Goal: Task Accomplishment & Management: Manage account settings

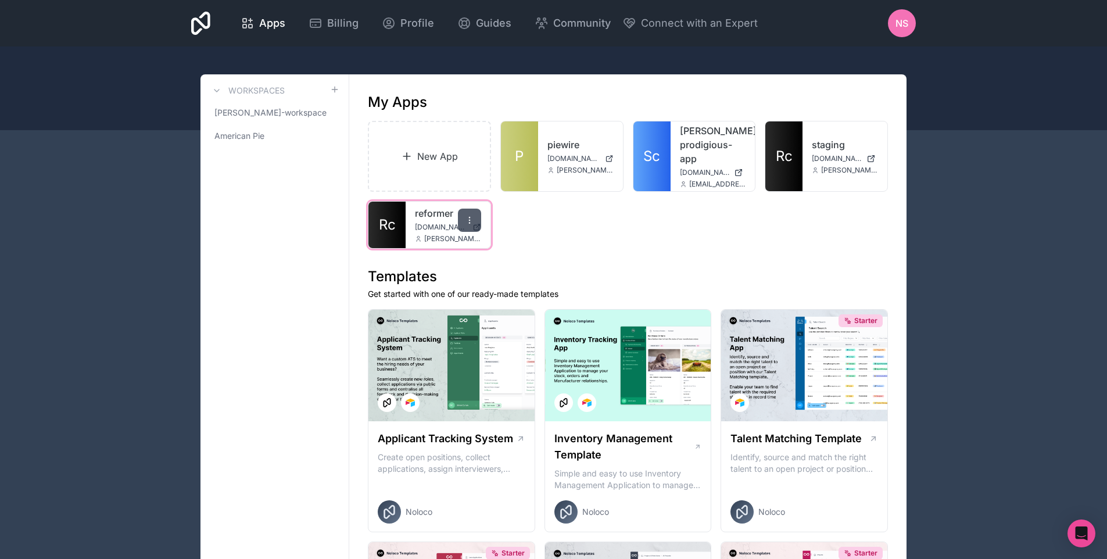
click at [463, 225] on div at bounding box center [469, 220] width 23 height 23
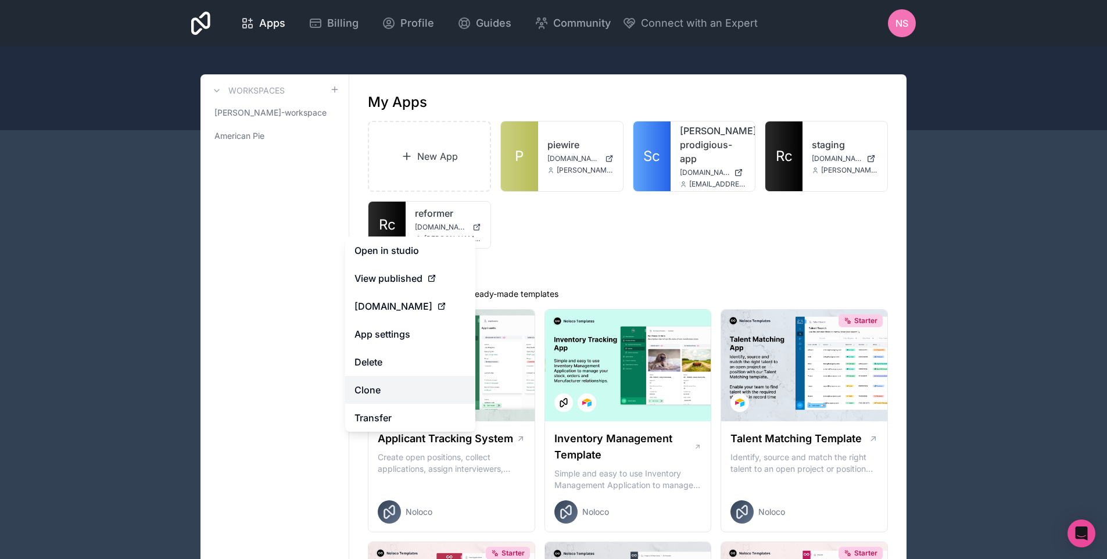
click at [392, 387] on div "Apps Billing Profile Guides Community Connect with an Expert NS Billing Profile…" at bounding box center [553, 279] width 1107 height 559
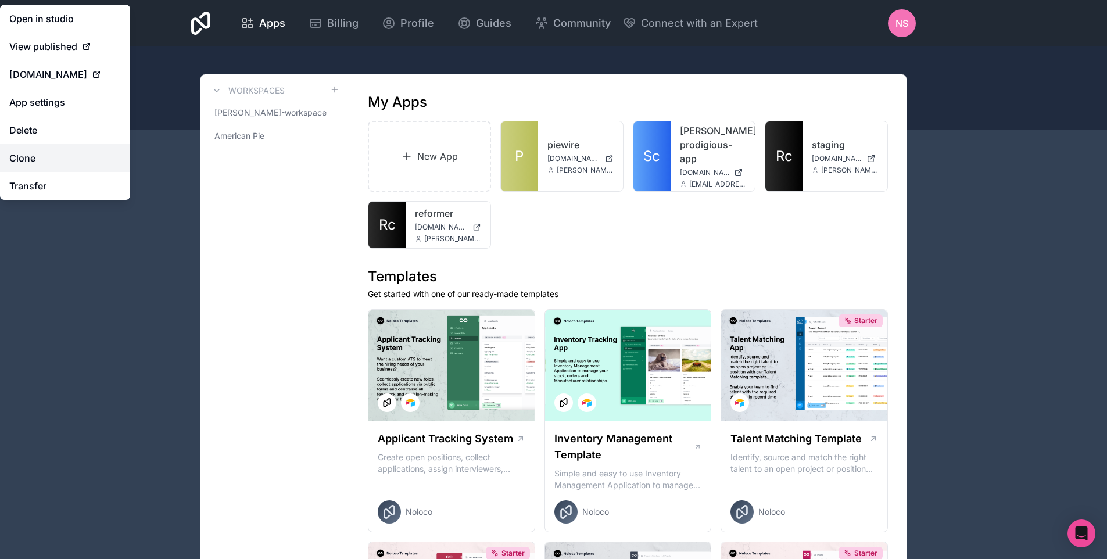
click at [55, 155] on link "Clone" at bounding box center [65, 158] width 130 height 28
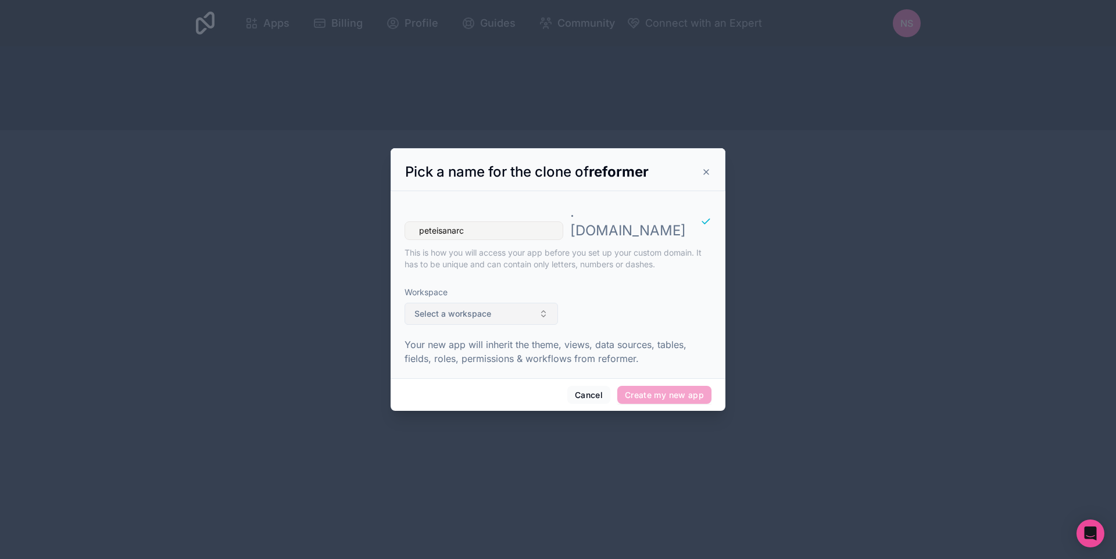
click at [489, 311] on button "Select a workspace" at bounding box center [480, 314] width 153 height 22
click at [482, 352] on div "[PERSON_NAME]-workspace American Pie" at bounding box center [481, 360] width 148 height 37
click at [477, 355] on div "[PERSON_NAME]-workspace American Pie" at bounding box center [481, 360] width 148 height 37
click at [457, 347] on div "[PERSON_NAME]-workspace American Pie" at bounding box center [481, 360] width 148 height 37
click at [450, 335] on input "text" at bounding box center [488, 328] width 124 height 21
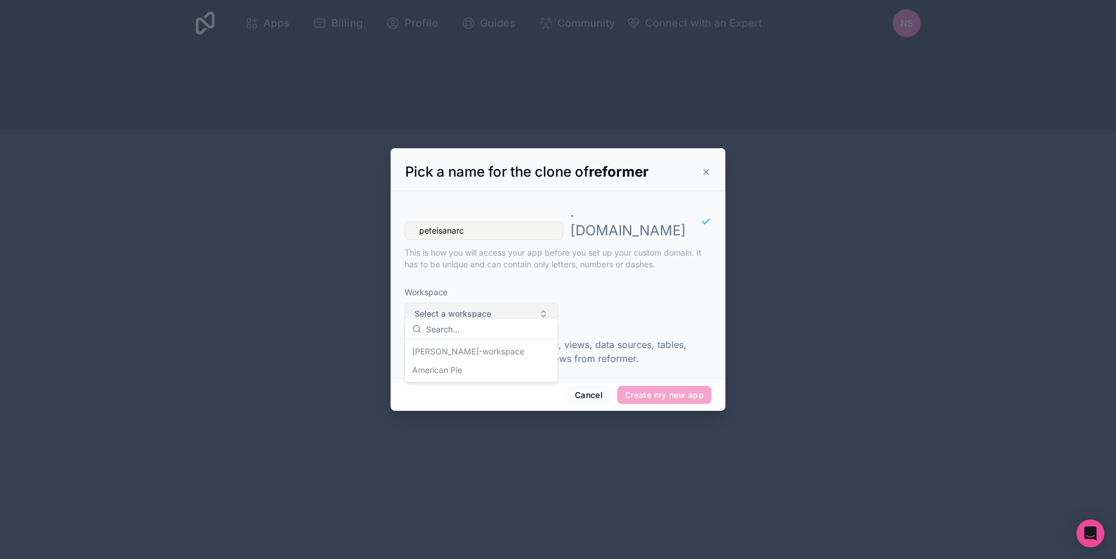
click at [480, 310] on span "Select a workspace" at bounding box center [452, 314] width 77 height 12
click at [461, 317] on div "Workspace Select a workspace" at bounding box center [480, 305] width 153 height 57
click at [546, 311] on button "Select a workspace" at bounding box center [480, 314] width 153 height 22
click at [504, 350] on div "[PERSON_NAME]-workspace American Pie" at bounding box center [481, 360] width 148 height 37
drag, startPoint x: 534, startPoint y: 212, endPoint x: 512, endPoint y: 210, distance: 22.2
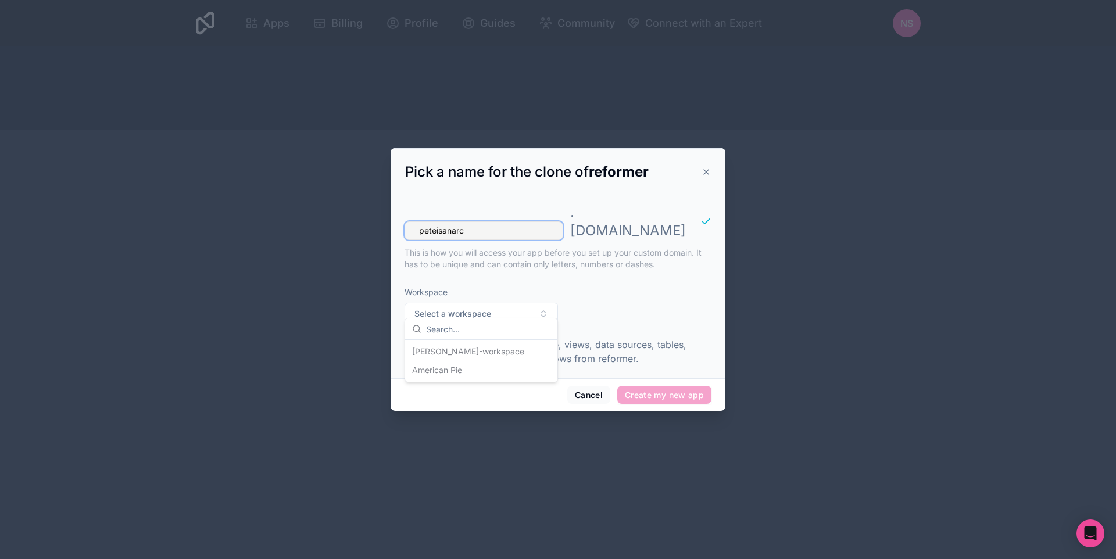
click at [530, 210] on div "peteisanarc . [DOMAIN_NAME] This is how you will access your app before you set…" at bounding box center [557, 236] width 307 height 81
click at [506, 221] on input "peteisanarc" at bounding box center [483, 230] width 159 height 19
type input "testingreformer"
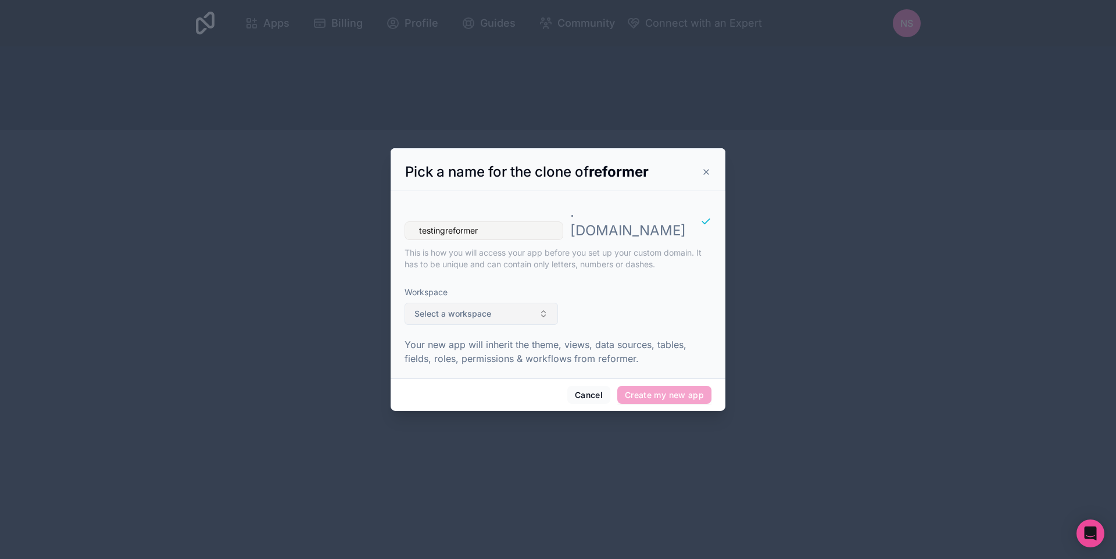
click at [512, 314] on button "Select a workspace" at bounding box center [480, 314] width 153 height 22
click at [493, 347] on div "[PERSON_NAME]-workspace American Pie" at bounding box center [481, 360] width 148 height 37
click at [682, 338] on p "Your new app will inherit the theme, views, data sources, tables, fields, roles…" at bounding box center [557, 352] width 307 height 28
click at [679, 386] on span "Create my new app" at bounding box center [664, 395] width 94 height 19
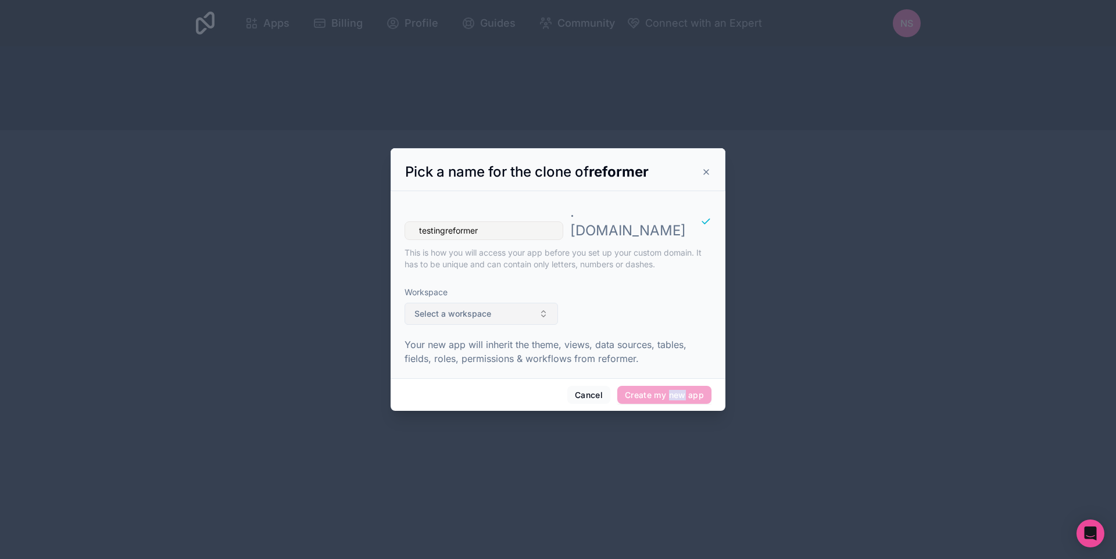
click at [544, 310] on button "Select a workspace" at bounding box center [480, 314] width 153 height 22
drag, startPoint x: 488, startPoint y: 371, endPoint x: 553, endPoint y: 371, distance: 65.7
click at [488, 370] on div "[PERSON_NAME]-workspace American Pie" at bounding box center [481, 360] width 148 height 37
click at [595, 386] on button "Cancel" at bounding box center [588, 395] width 43 height 19
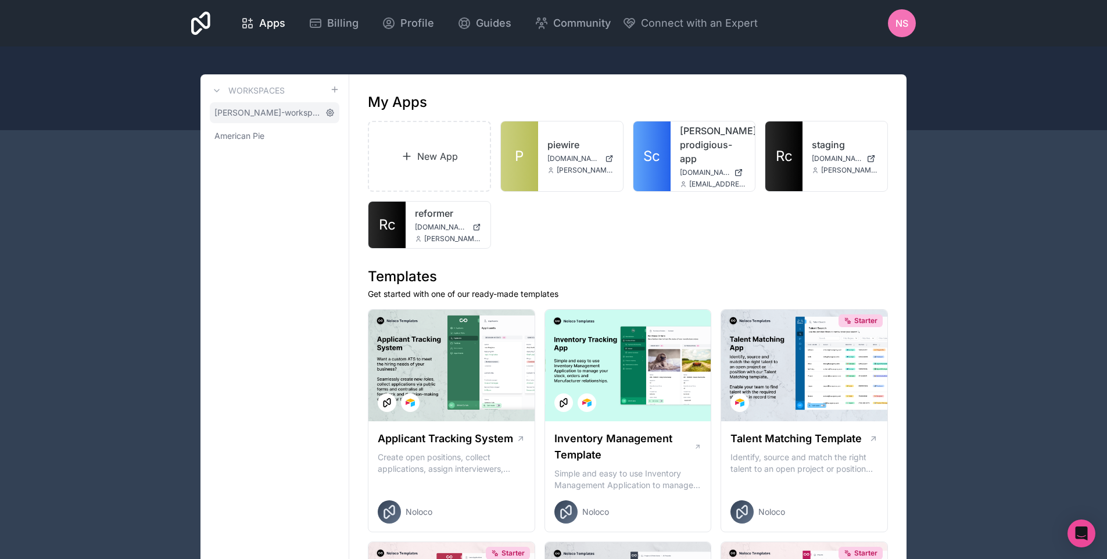
click at [331, 113] on icon at bounding box center [329, 112] width 9 height 9
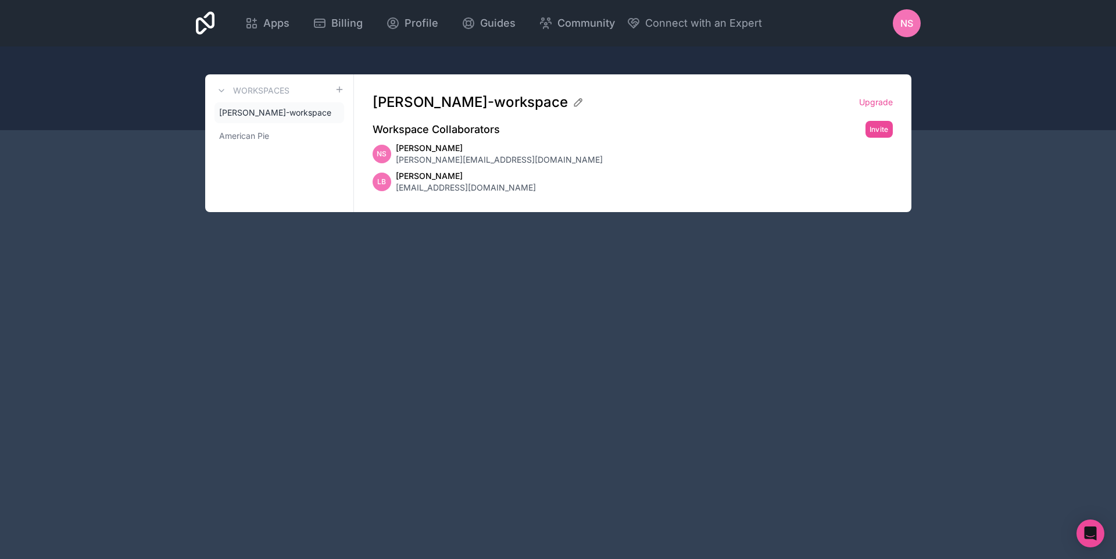
click at [384, 182] on span "LB" at bounding box center [381, 181] width 9 height 9
click at [274, 142] on link "American Pie" at bounding box center [279, 136] width 130 height 21
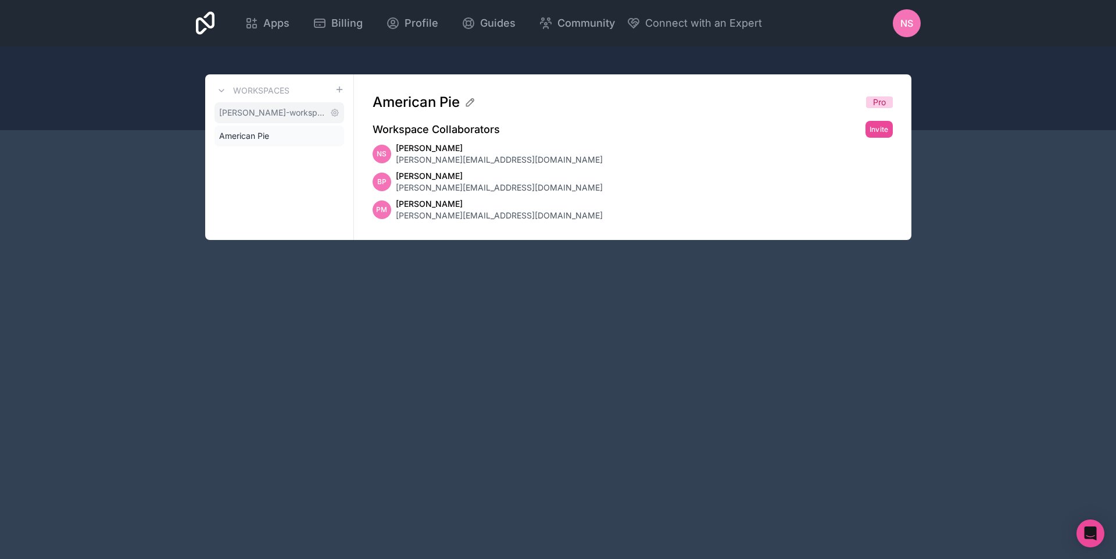
click at [291, 108] on span "[PERSON_NAME]-workspace" at bounding box center [272, 113] width 106 height 12
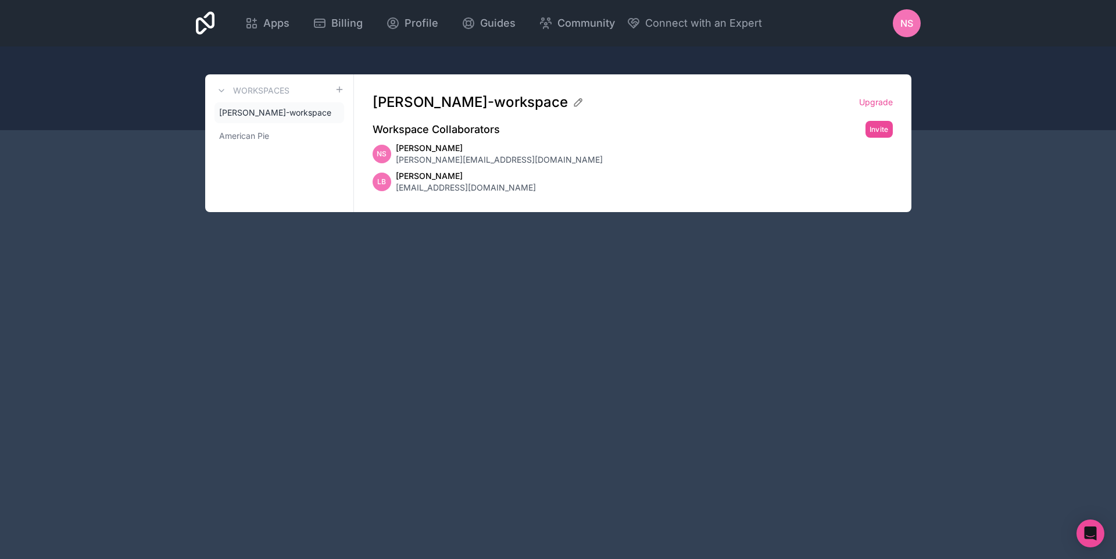
click at [275, 91] on h3 "Workspaces" at bounding box center [261, 91] width 56 height 12
click at [204, 21] on icon at bounding box center [205, 23] width 19 height 23
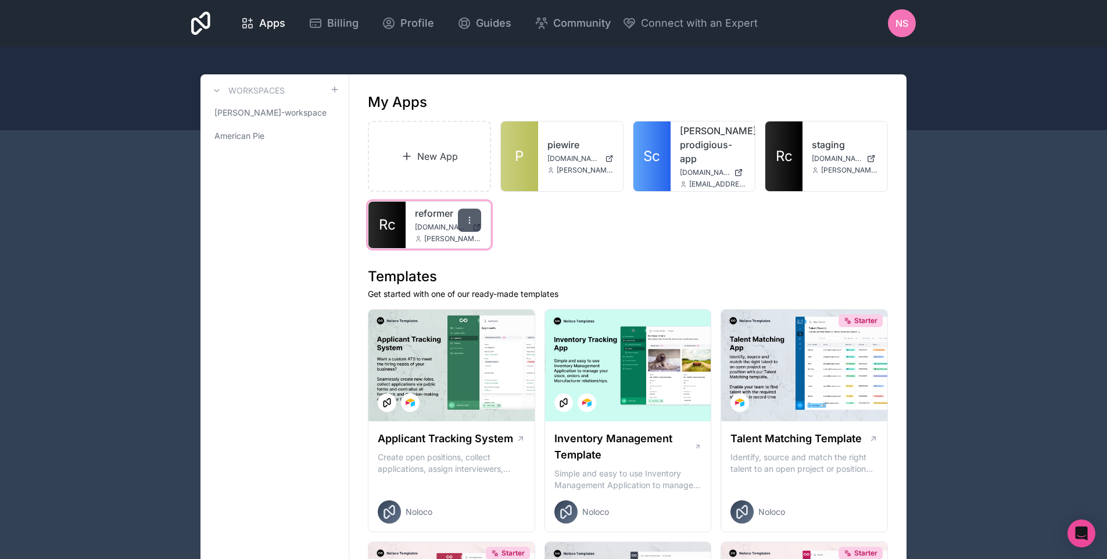
click at [472, 215] on div at bounding box center [469, 220] width 23 height 23
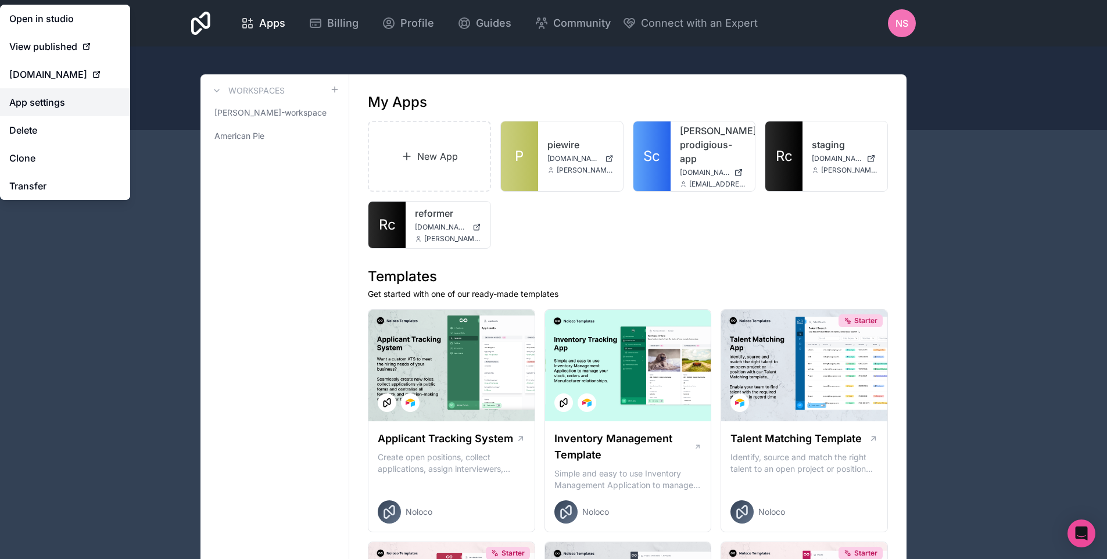
click at [431, 329] on div "Apps Billing Profile Guides Community Connect with an Expert NS Billing Profile…" at bounding box center [553, 279] width 1107 height 559
click at [46, 102] on link "App settings" at bounding box center [65, 102] width 130 height 28
